Goal: Check status: Check status

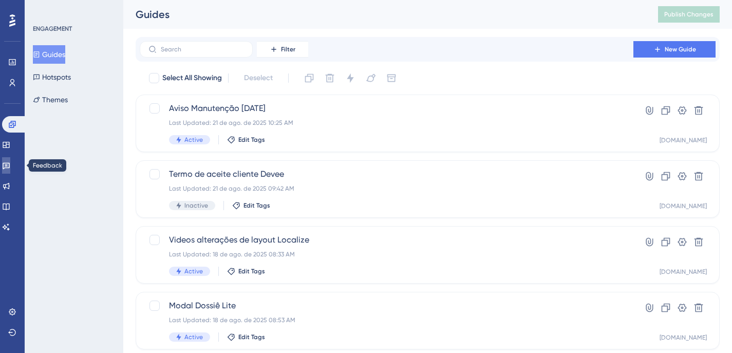
click at [10, 169] on icon at bounding box center [6, 165] width 8 height 8
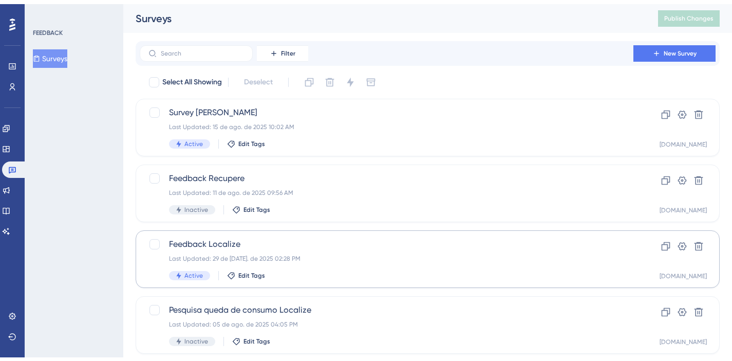
scroll to position [437, 0]
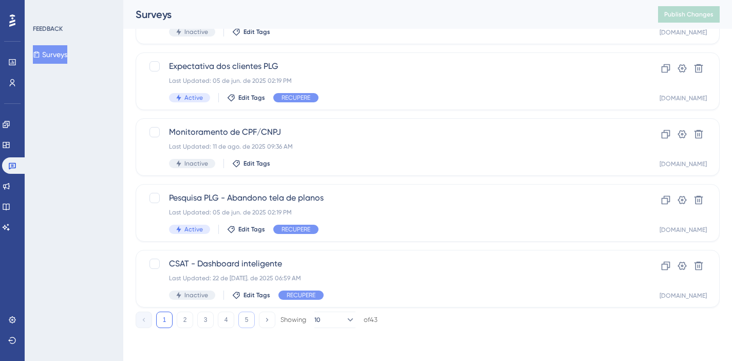
click at [245, 320] on button "5" at bounding box center [246, 319] width 16 height 16
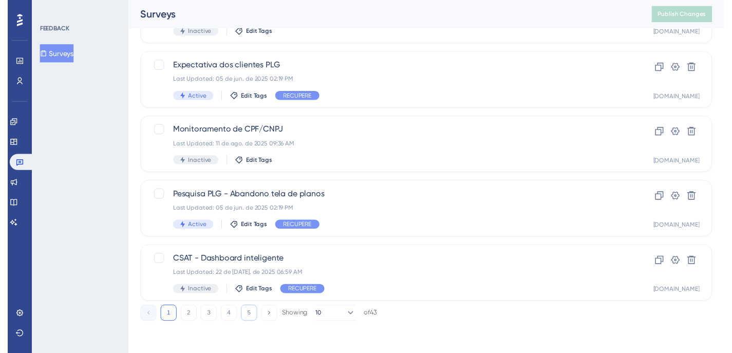
scroll to position [0, 0]
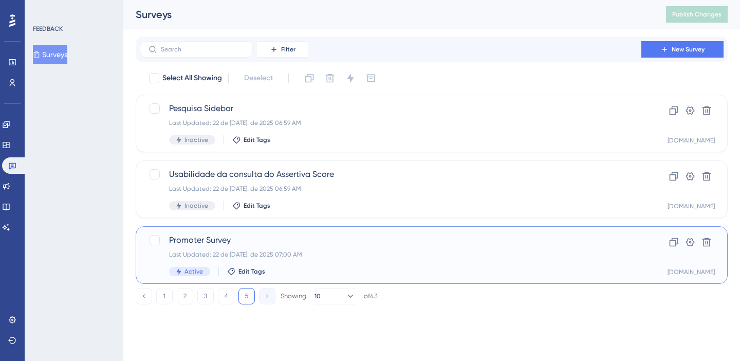
click at [358, 249] on div "Promoter Survey Last Updated: 22 de [DATE]. de 2025 07:00 AM Active Edit Tags" at bounding box center [390, 255] width 443 height 42
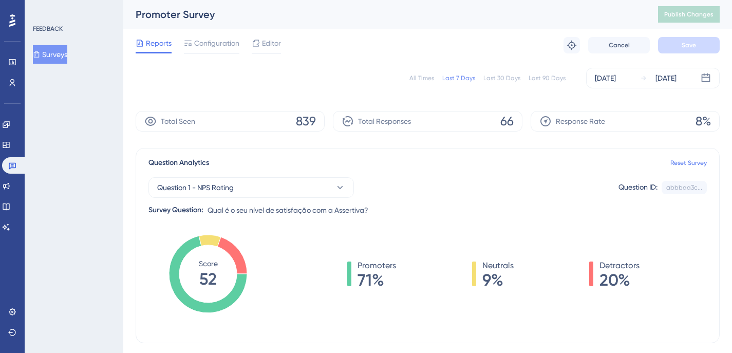
click at [507, 80] on div "Last 30 Days" at bounding box center [501, 78] width 37 height 8
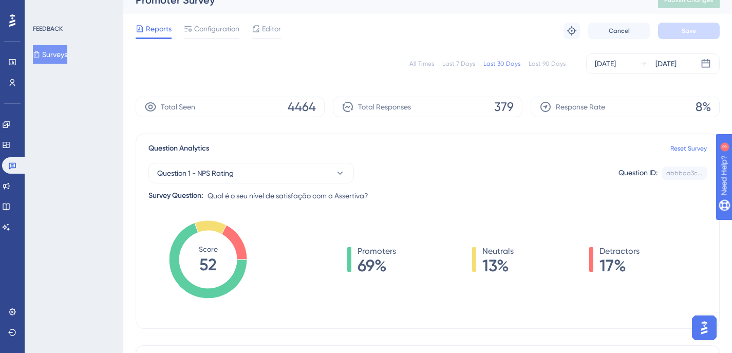
scroll to position [194, 0]
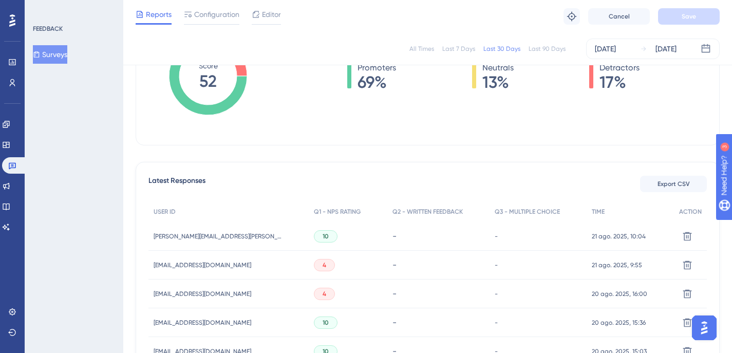
click at [611, 79] on span "17%" at bounding box center [620, 82] width 40 height 16
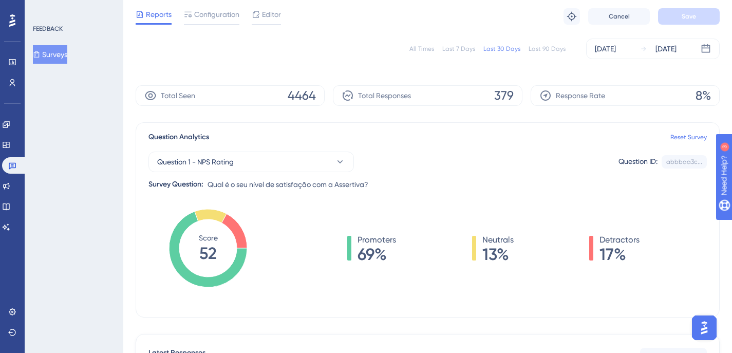
scroll to position [71, 0]
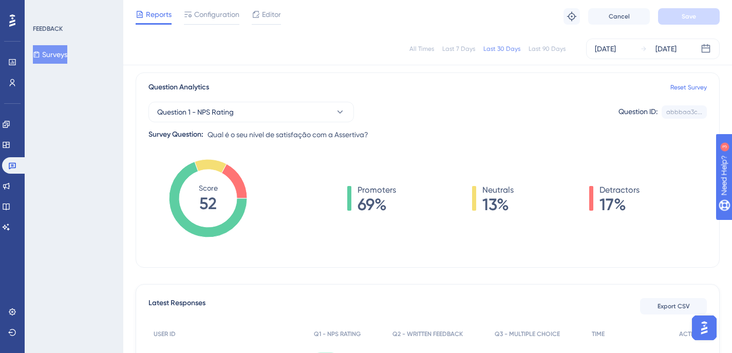
click at [216, 204] on tspan "52" at bounding box center [207, 204] width 17 height 20
click at [488, 201] on span "13%" at bounding box center [497, 204] width 31 height 16
click at [626, 206] on span "17%" at bounding box center [620, 204] width 40 height 16
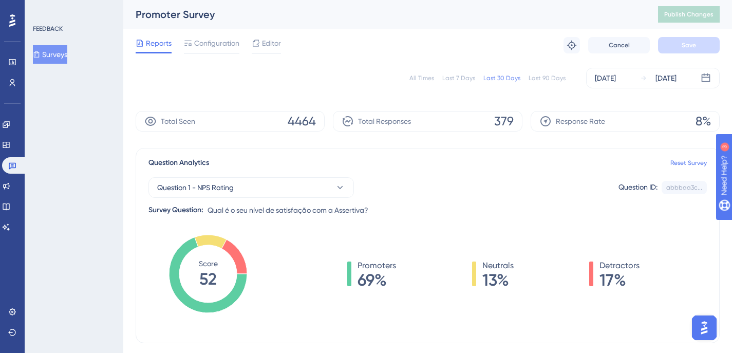
click at [469, 76] on div "Last 7 Days" at bounding box center [458, 78] width 33 height 8
click at [509, 80] on div "Last 30 Days" at bounding box center [501, 78] width 37 height 8
